Goal: Transaction & Acquisition: Book appointment/travel/reservation

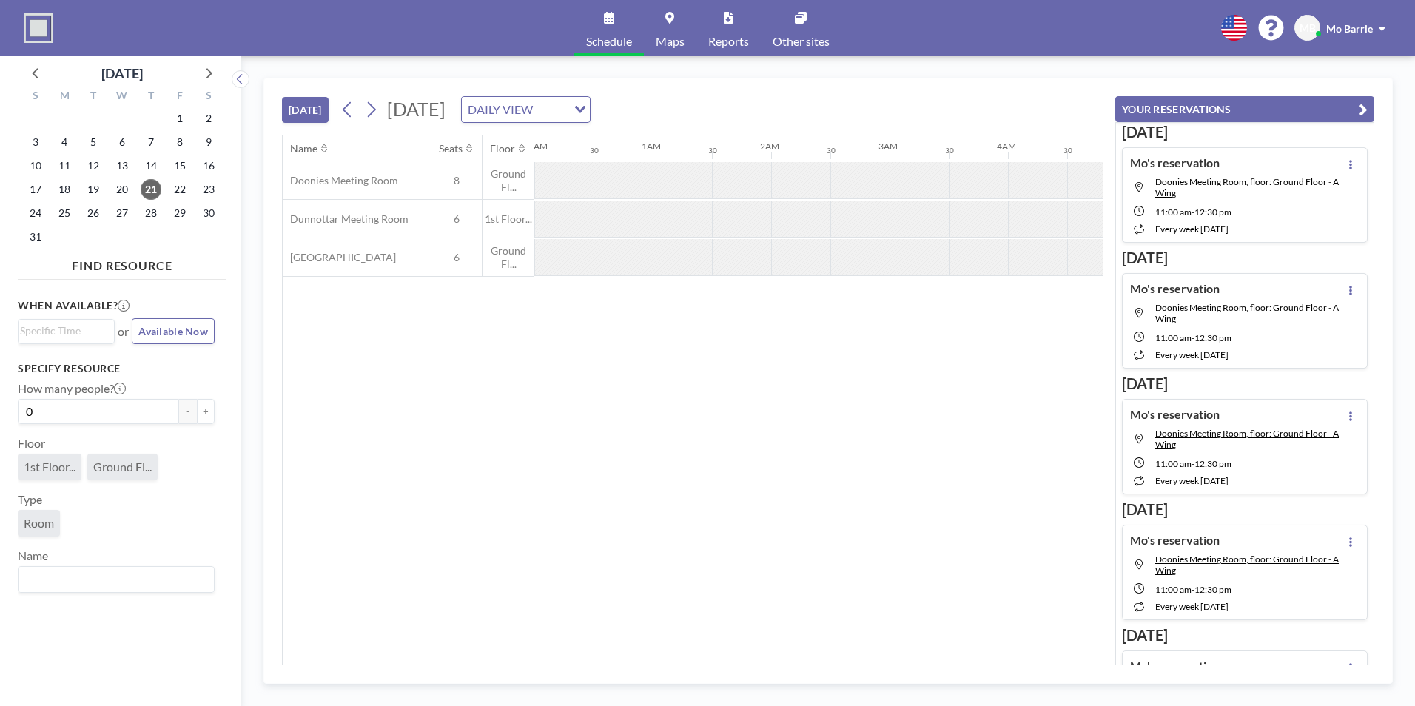
scroll to position [0, 1481]
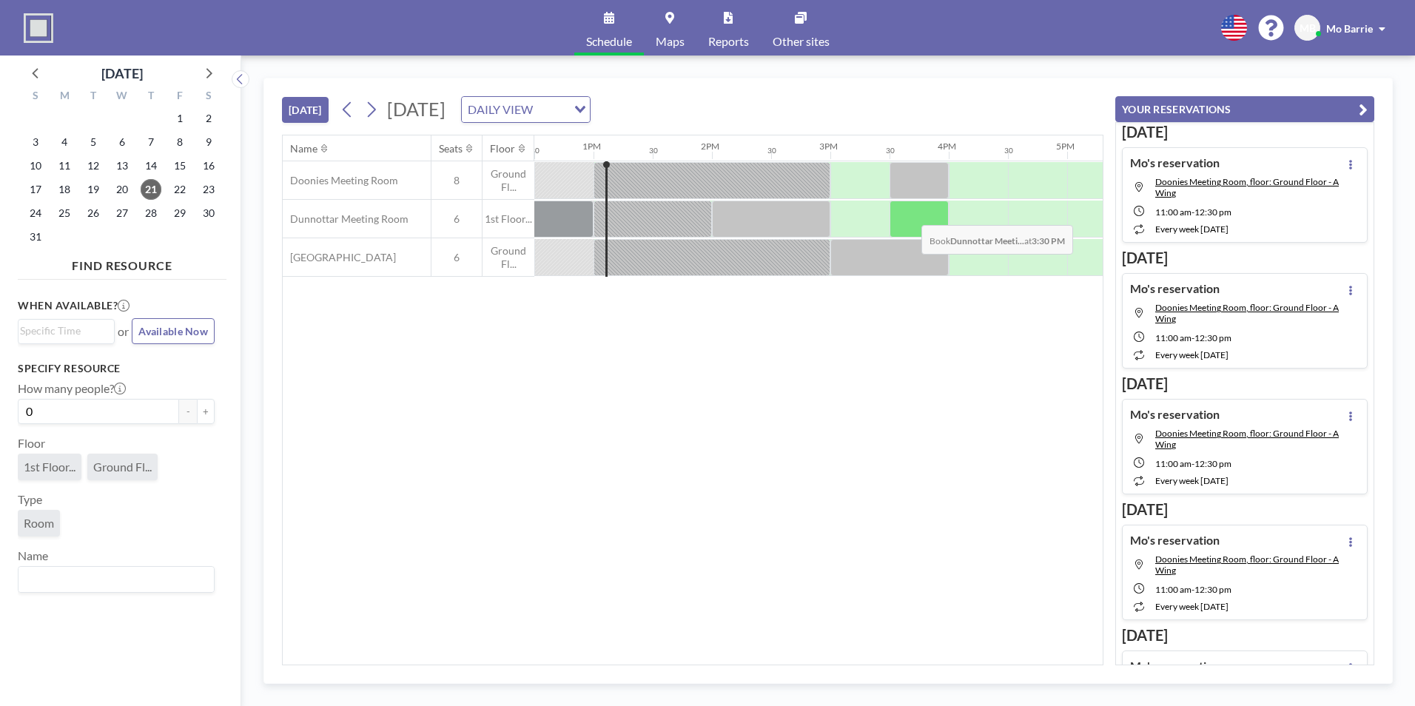
click at [910, 214] on div at bounding box center [919, 219] width 59 height 37
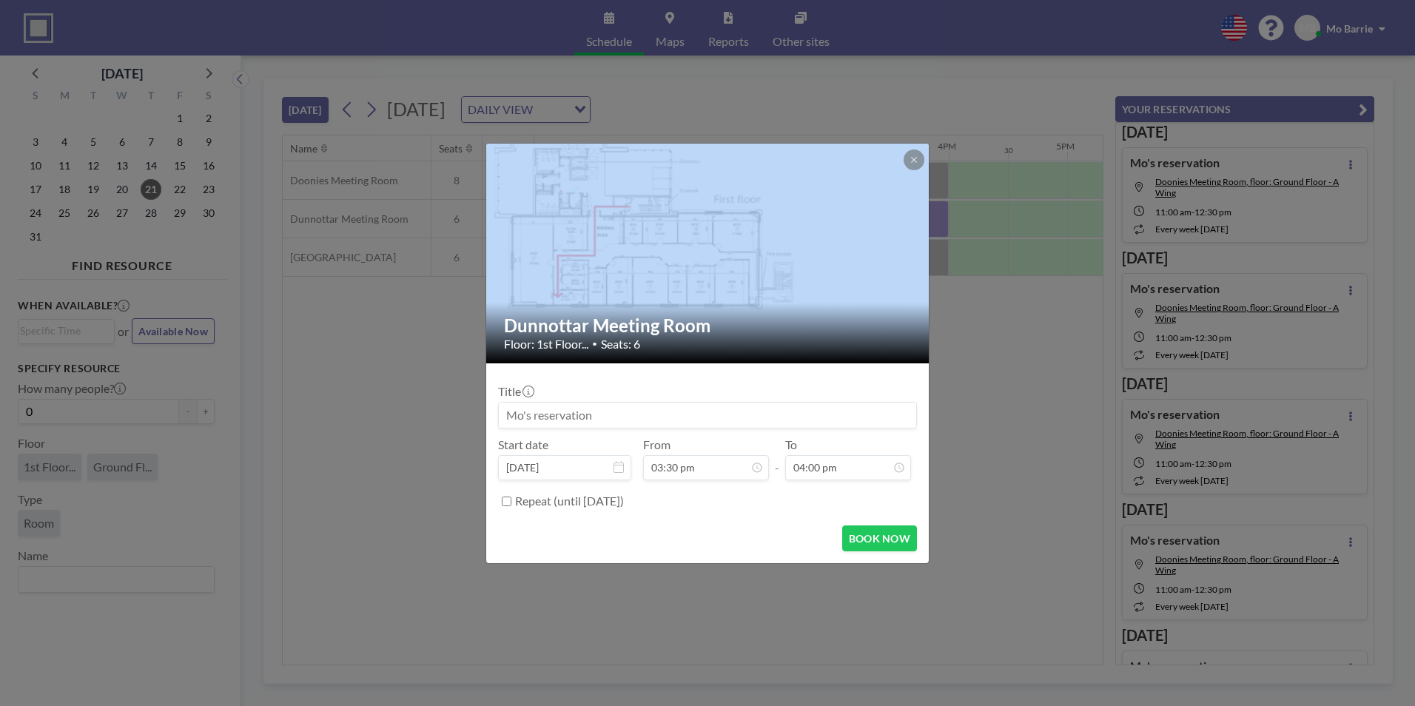
click at [910, 214] on div at bounding box center [708, 254] width 444 height 220
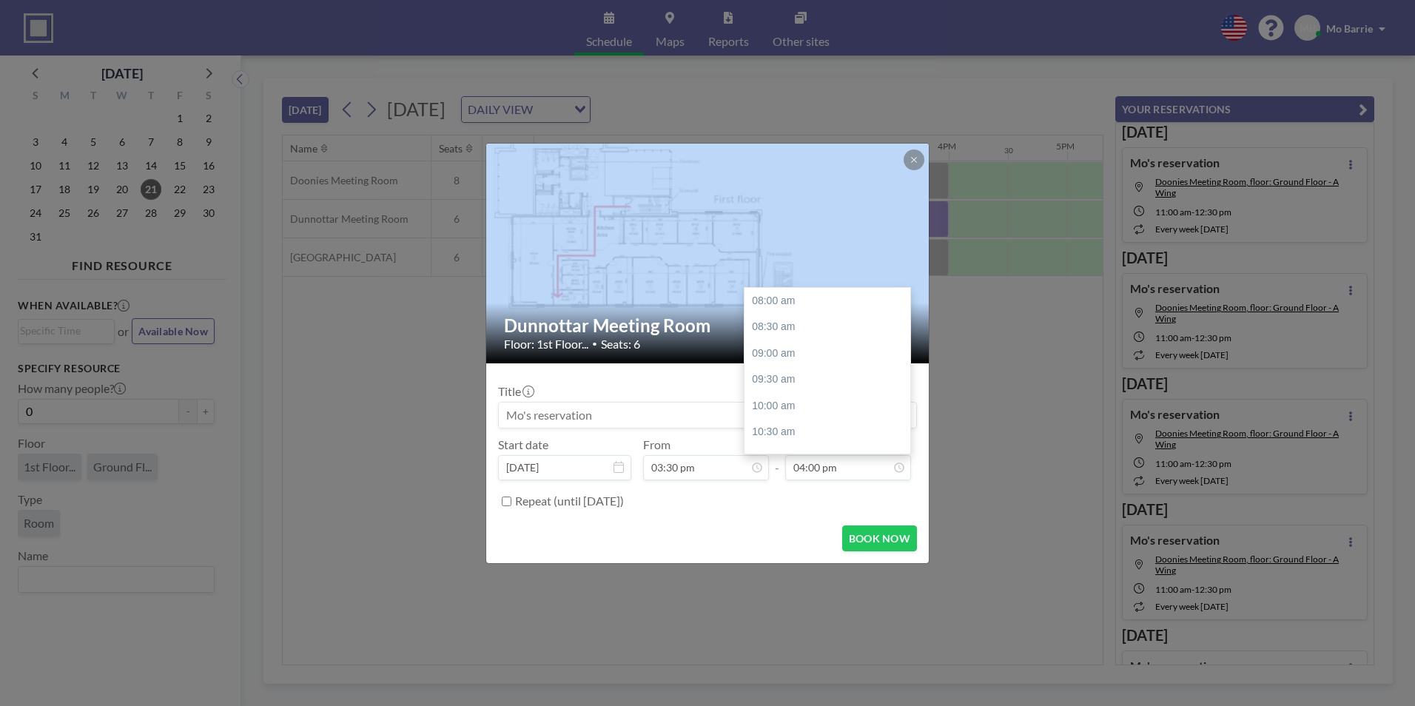
scroll to position [422, 0]
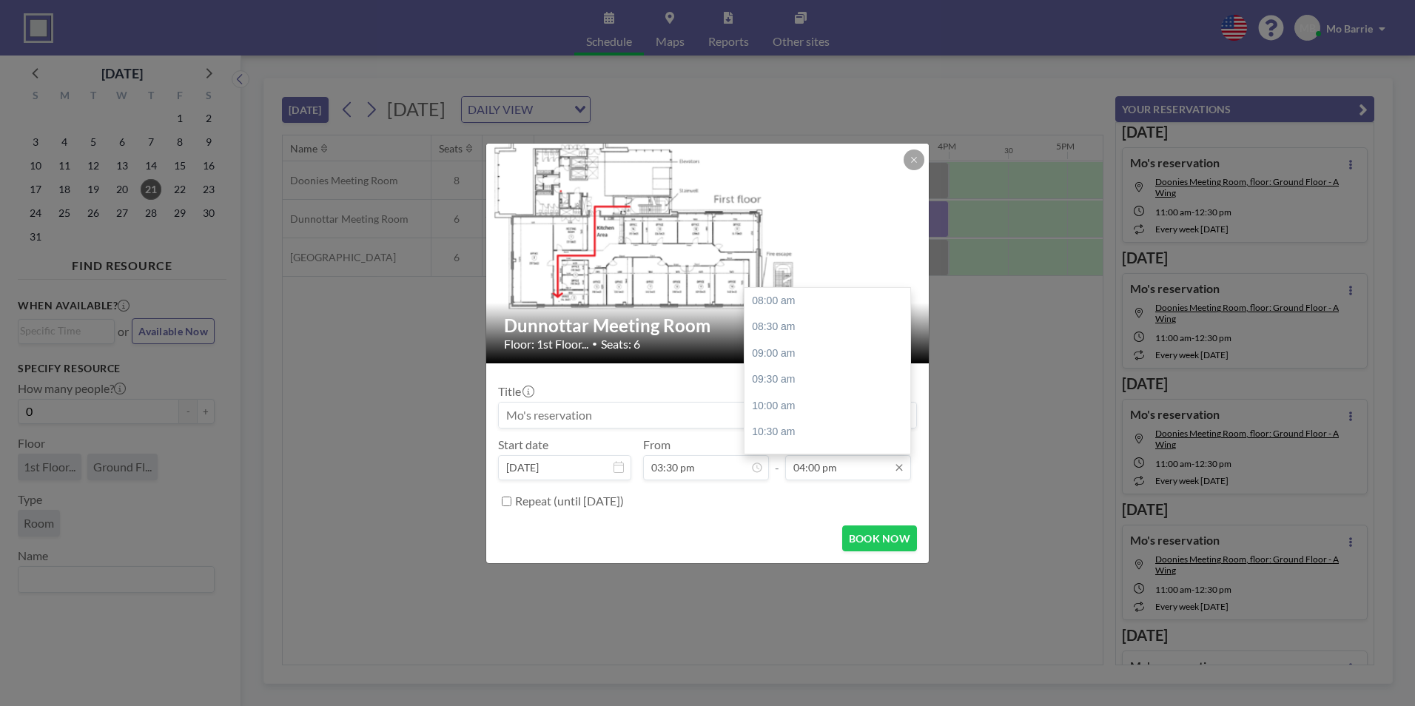
click at [834, 469] on input "04:00 pm" at bounding box center [848, 467] width 126 height 25
click at [769, 352] on div "05:00 pm" at bounding box center [831, 353] width 173 height 27
type input "05:00 pm"
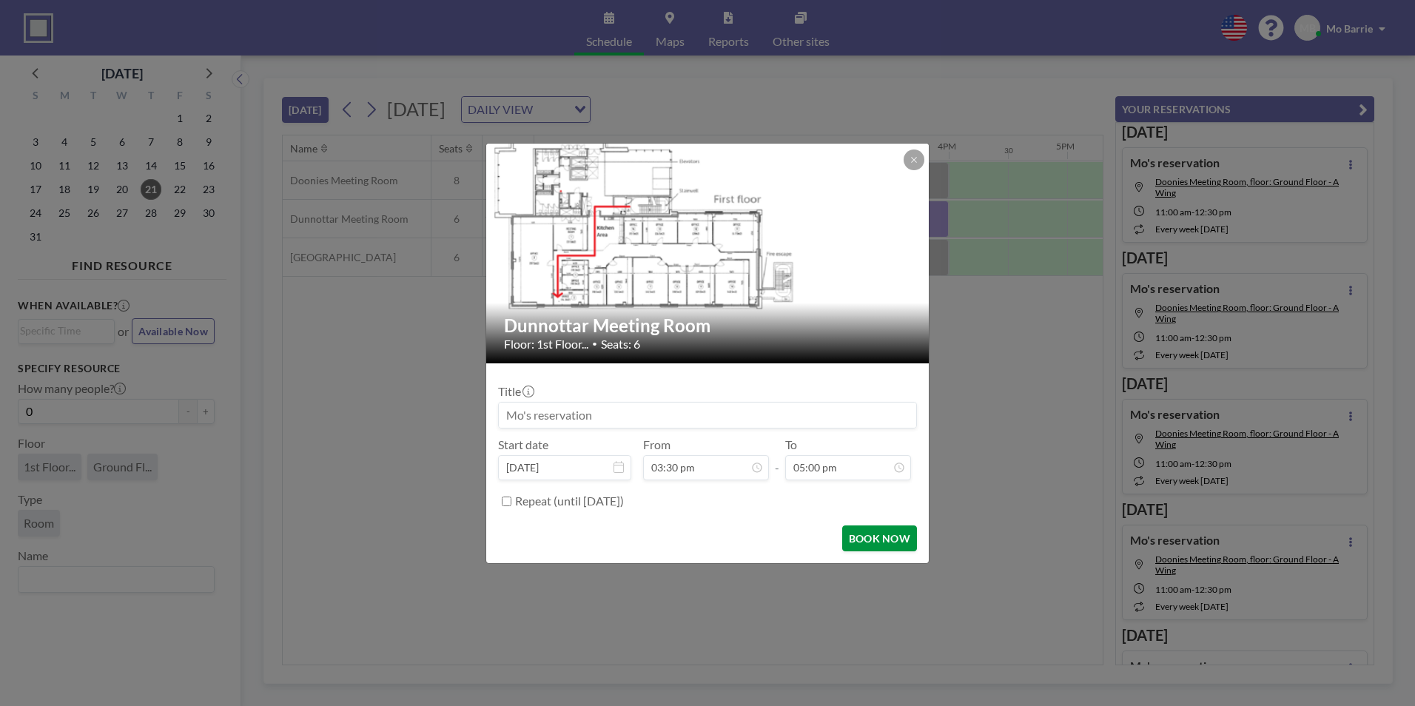
click at [865, 540] on button "BOOK NOW" at bounding box center [879, 539] width 75 height 26
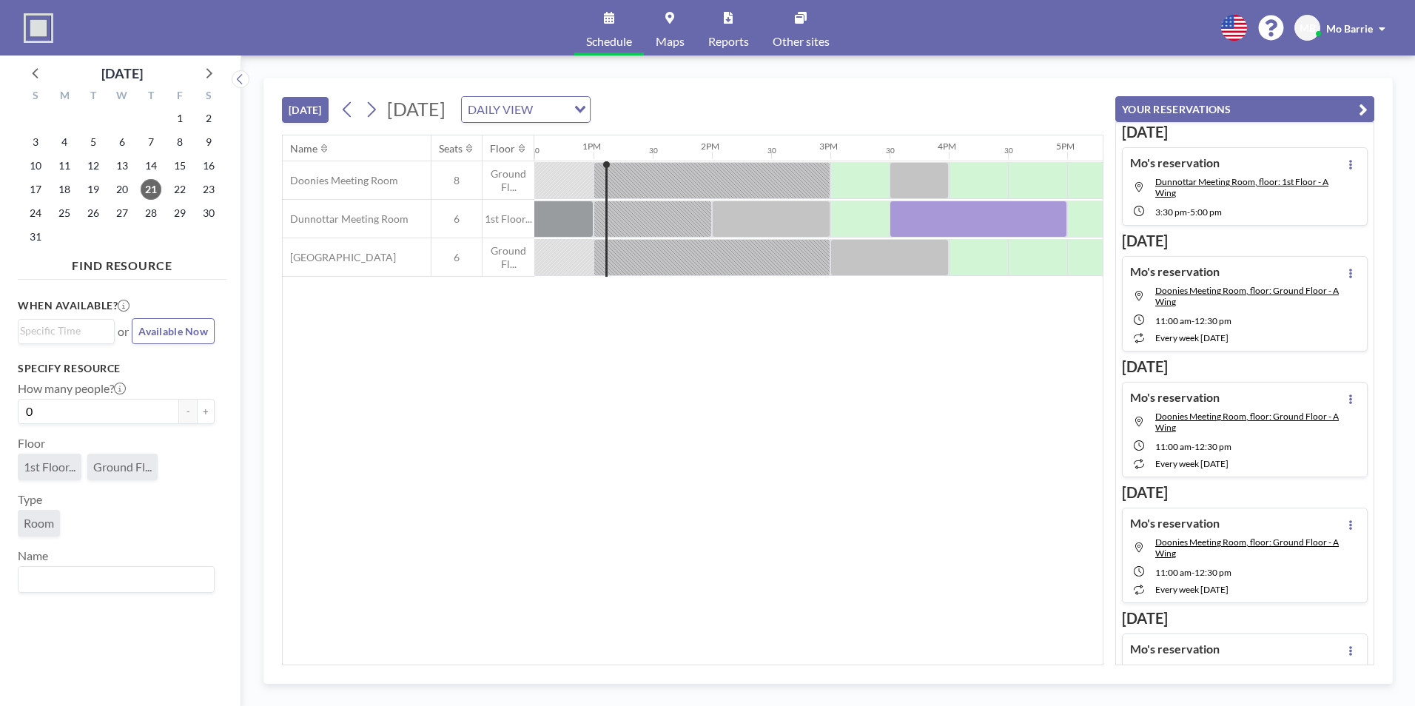
click at [541, 400] on div "Name Seats Floor 12AM 30 1AM 30 2AM 30 3AM 30 4AM 30 5AM 30 6AM 30 7AM 30 8AM 3…" at bounding box center [693, 399] width 820 height 529
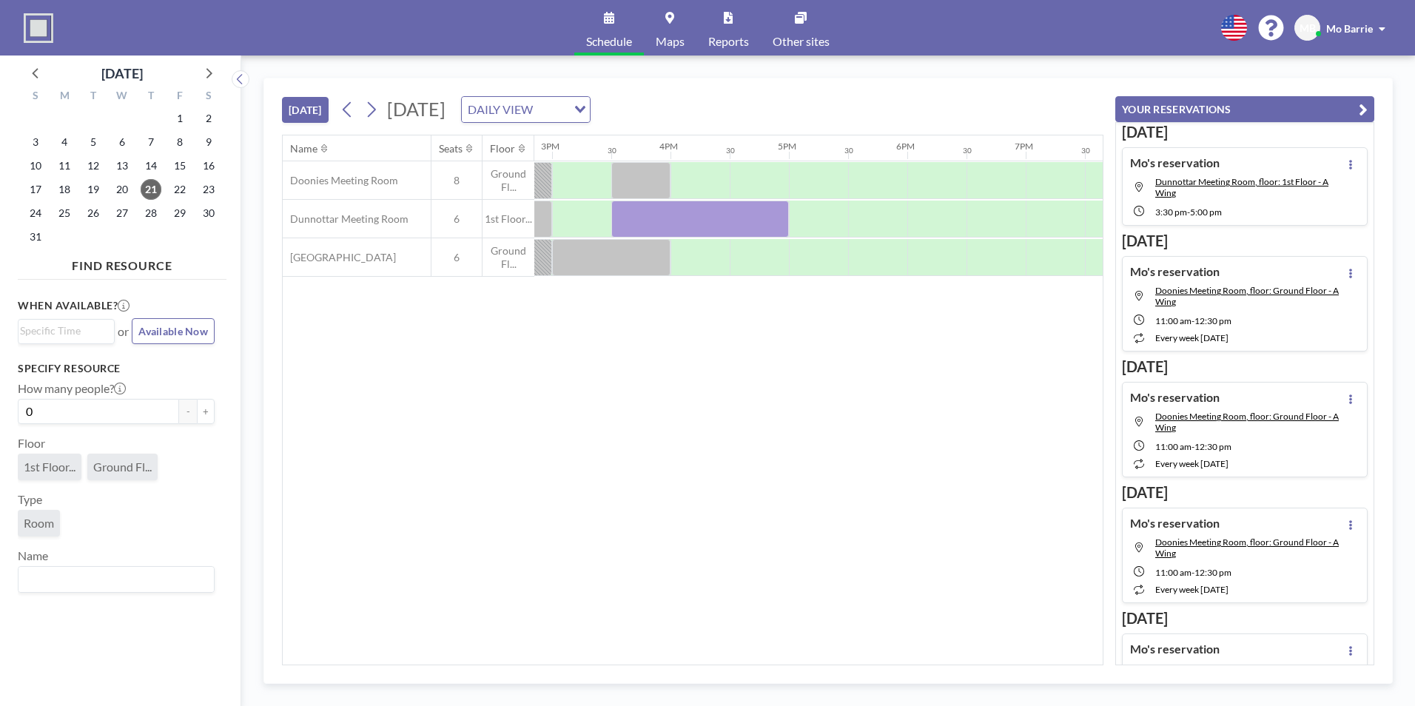
scroll to position [0, 1783]
click at [697, 469] on div "Name Seats Floor 12AM 30 1AM 30 2AM 30 3AM 30 4AM 30 5AM 30 6AM 30 7AM 30 8AM 3…" at bounding box center [693, 399] width 820 height 529
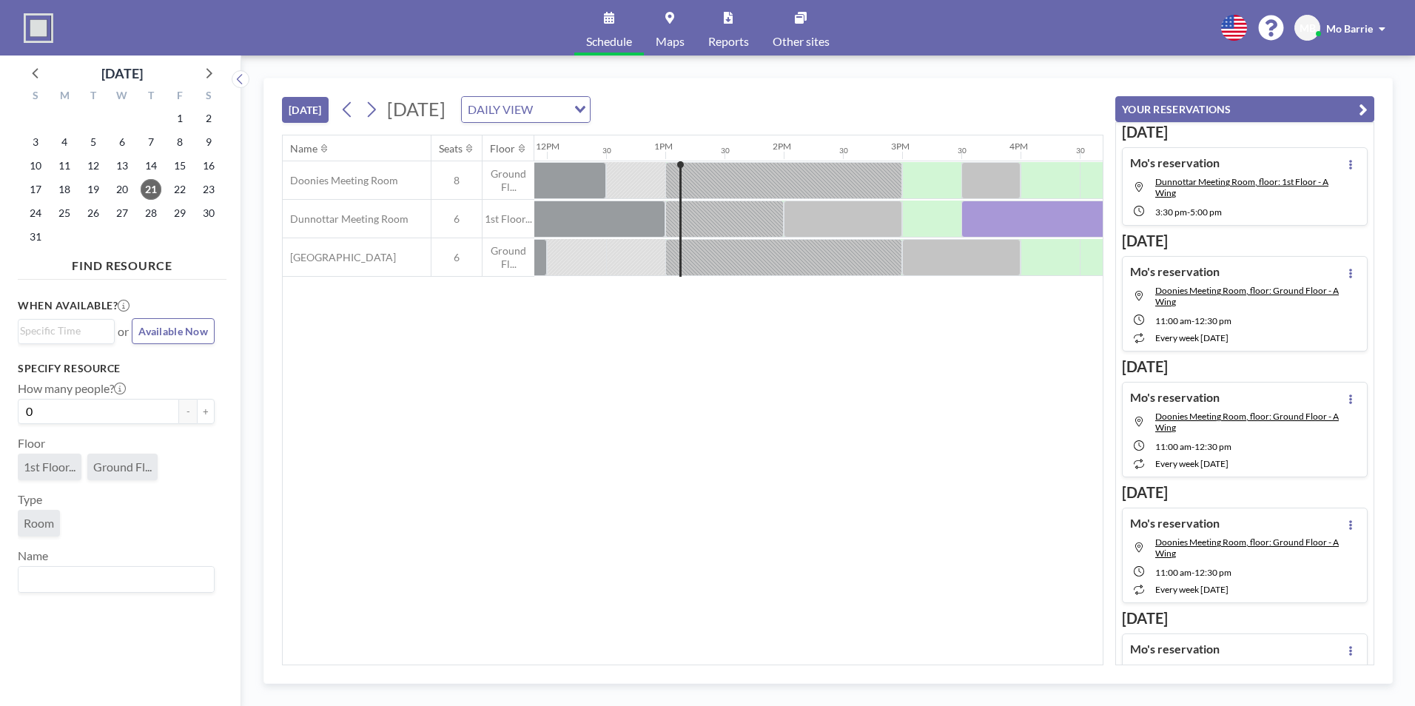
scroll to position [0, 1397]
click at [624, 498] on div "Name Seats Floor 12AM 30 1AM 30 2AM 30 3AM 30 4AM 30 5AM 30 6AM 30 7AM 30 8AM 3…" at bounding box center [693, 399] width 820 height 529
